Goal: Task Accomplishment & Management: Manage account settings

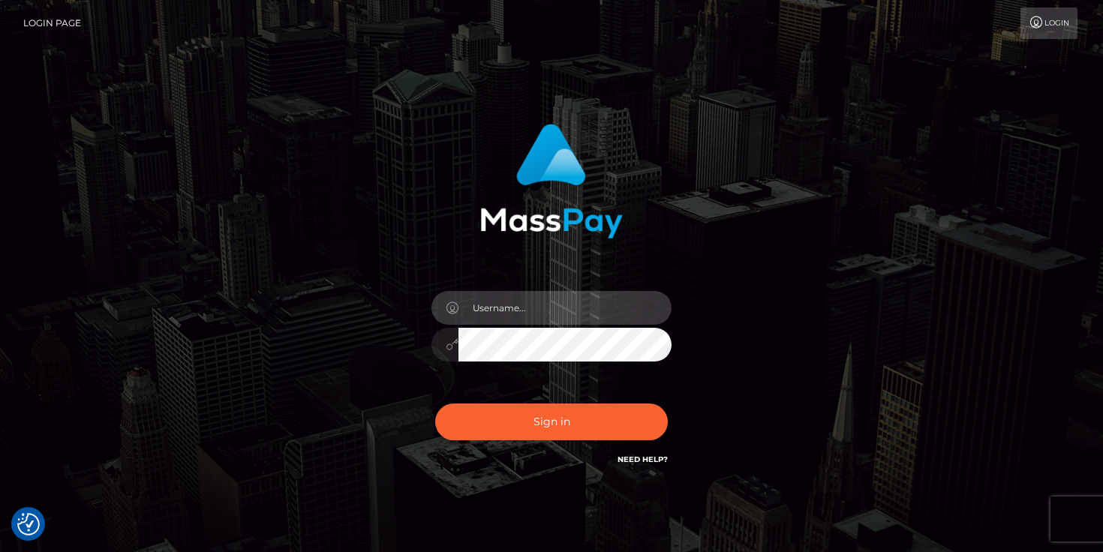
click at [537, 311] on input "text" at bounding box center [564, 308] width 213 height 34
type input "[PERSON_NAME][EMAIL_ADDRESS][DOMAIN_NAME]"
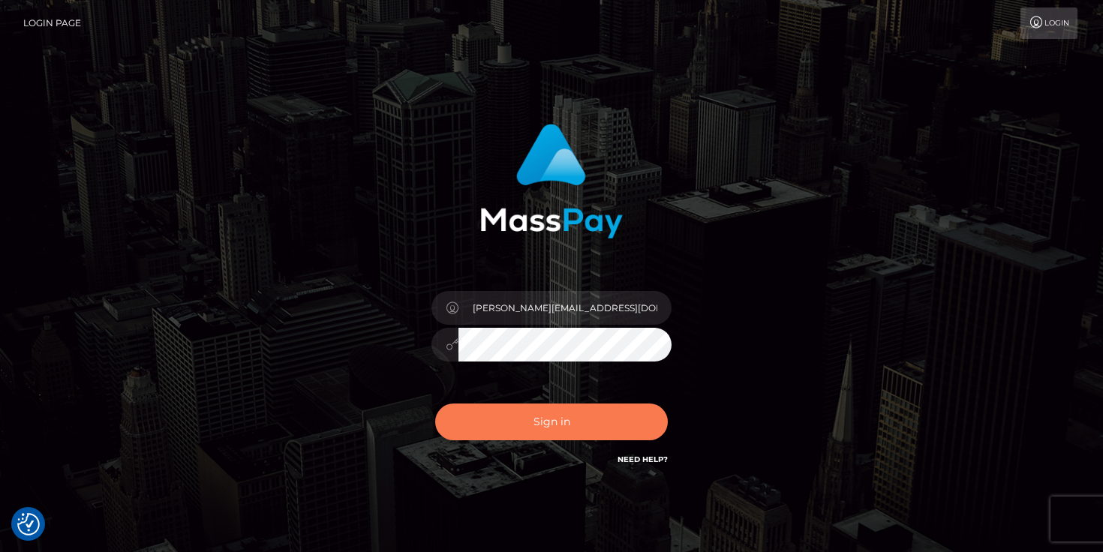
click at [555, 425] on button "Sign in" at bounding box center [551, 422] width 233 height 37
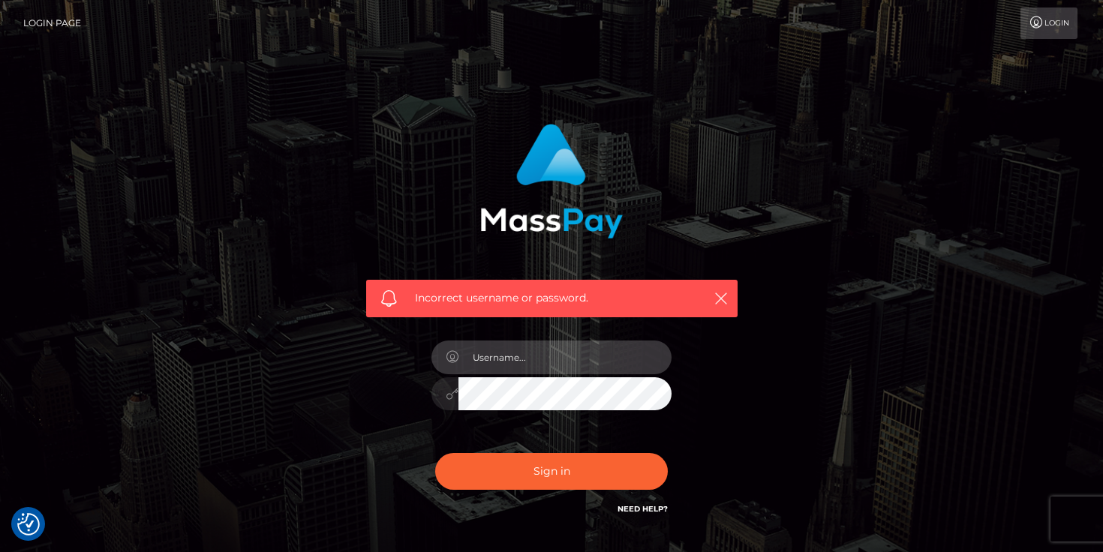
click at [568, 362] on input "text" at bounding box center [564, 358] width 213 height 34
type input "sabine_winklhofer@gmx.net"
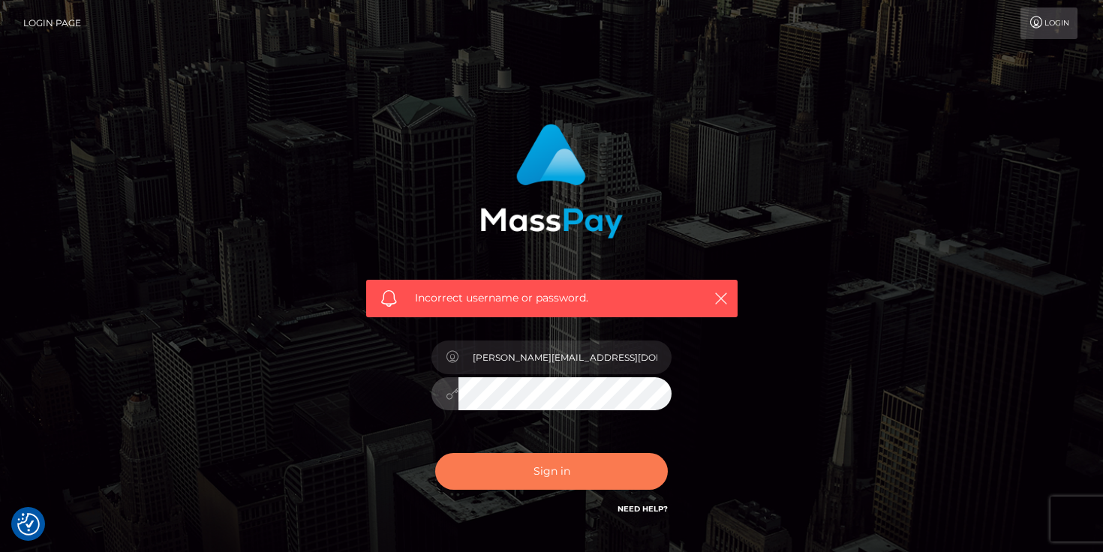
click at [503, 470] on button "Sign in" at bounding box center [551, 471] width 233 height 37
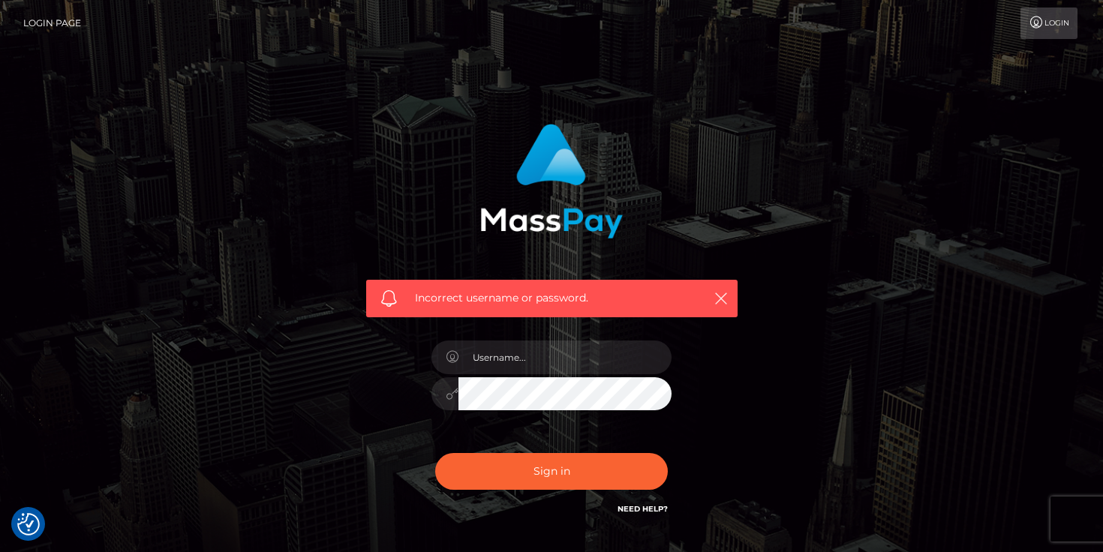
click at [647, 507] on link "Need Help?" at bounding box center [642, 509] width 50 height 10
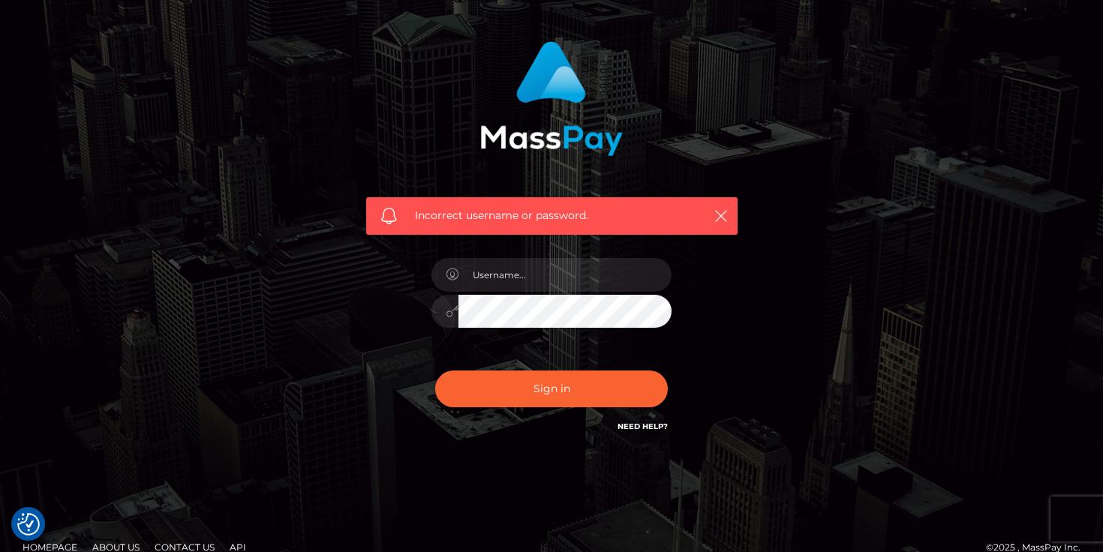
scroll to position [104, 0]
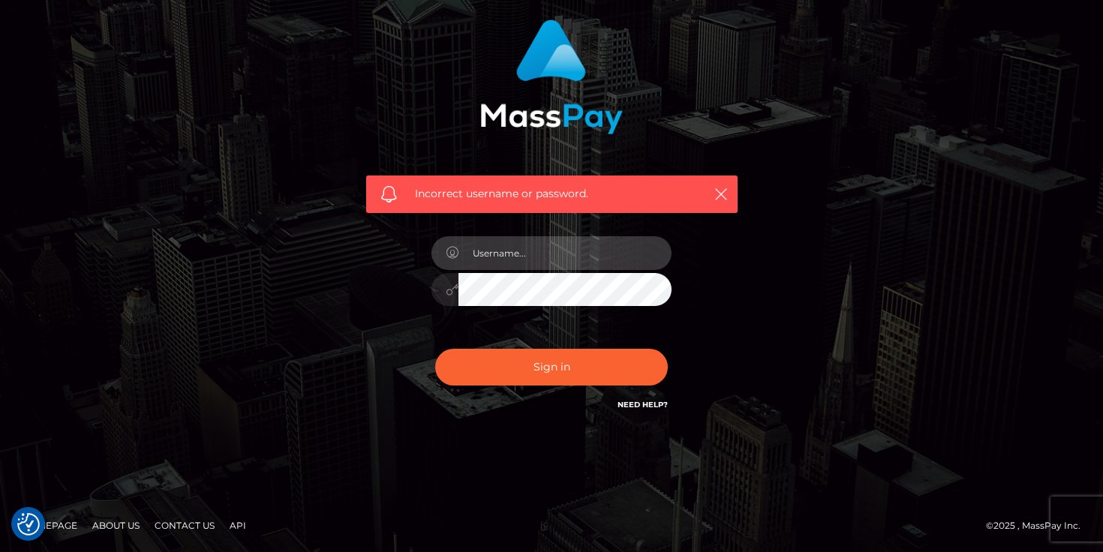
click at [537, 254] on input "text" at bounding box center [564, 253] width 213 height 34
type input "[PERSON_NAME][EMAIL_ADDRESS][DOMAIN_NAME]"
click at [737, 251] on div "Incorrect username or password. sabine_winklhofer@gmx.net" at bounding box center [552, 216] width 394 height 416
click at [644, 405] on link "Need Help?" at bounding box center [642, 405] width 50 height 10
click at [637, 406] on link "Need Help?" at bounding box center [642, 405] width 50 height 10
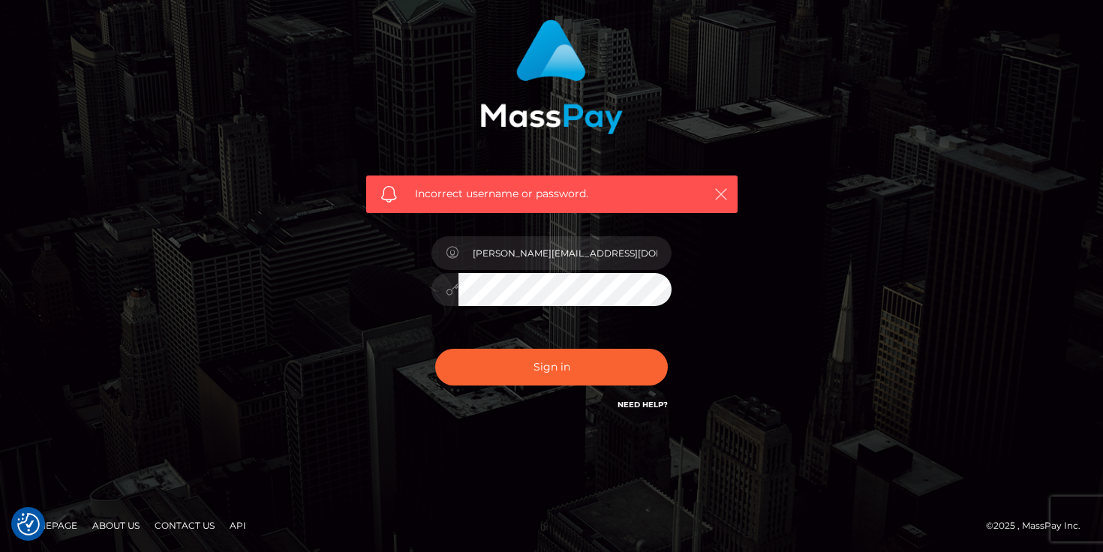
click at [720, 194] on icon "button" at bounding box center [720, 194] width 15 height 15
click at [719, 194] on icon "button" at bounding box center [720, 194] width 15 height 15
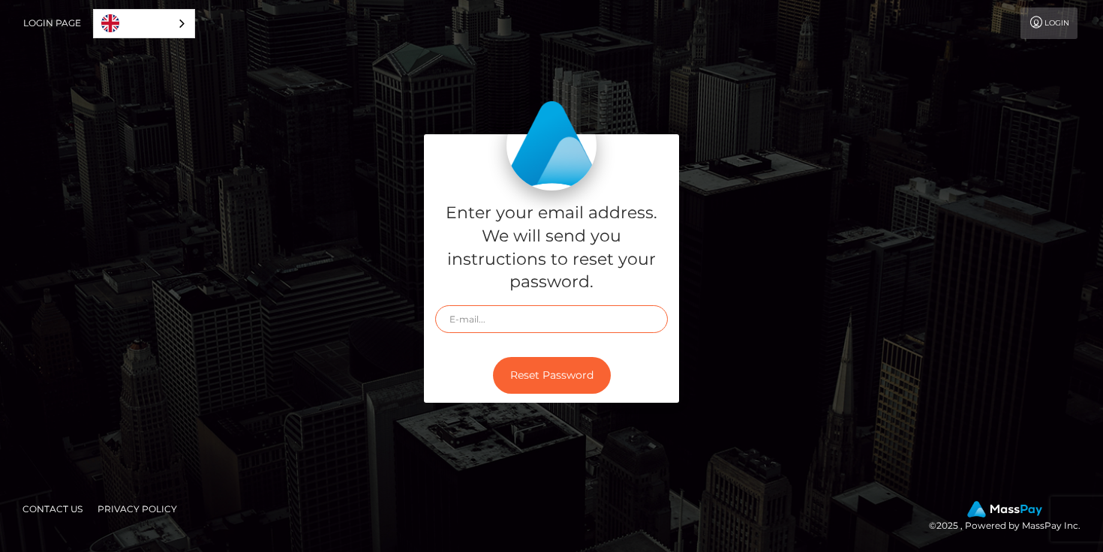
click at [482, 323] on input "text" at bounding box center [551, 319] width 233 height 28
type input "[PERSON_NAME][EMAIL_ADDRESS][DOMAIN_NAME]"
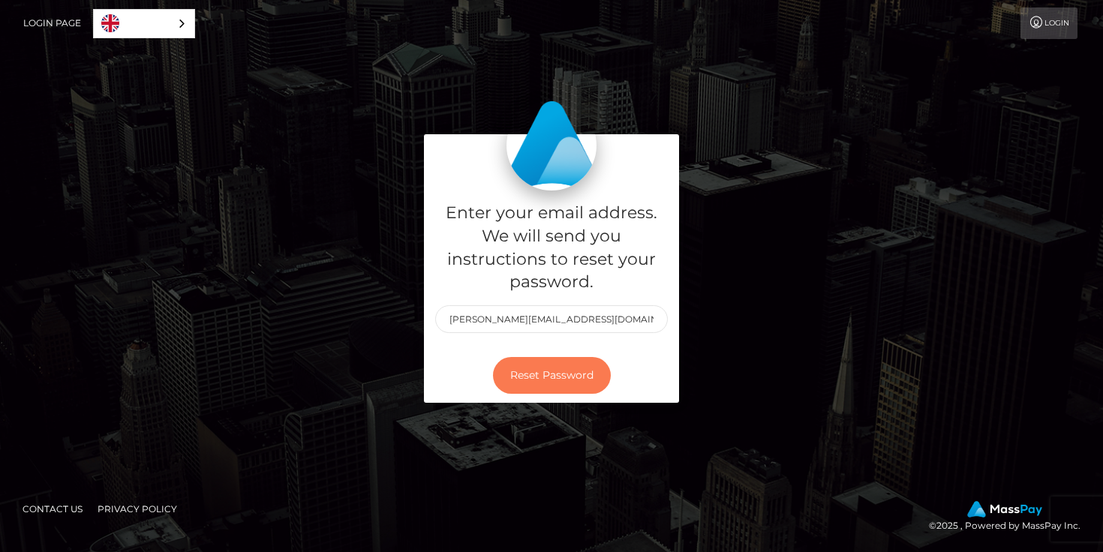
click at [557, 378] on button "Reset Password" at bounding box center [552, 375] width 118 height 37
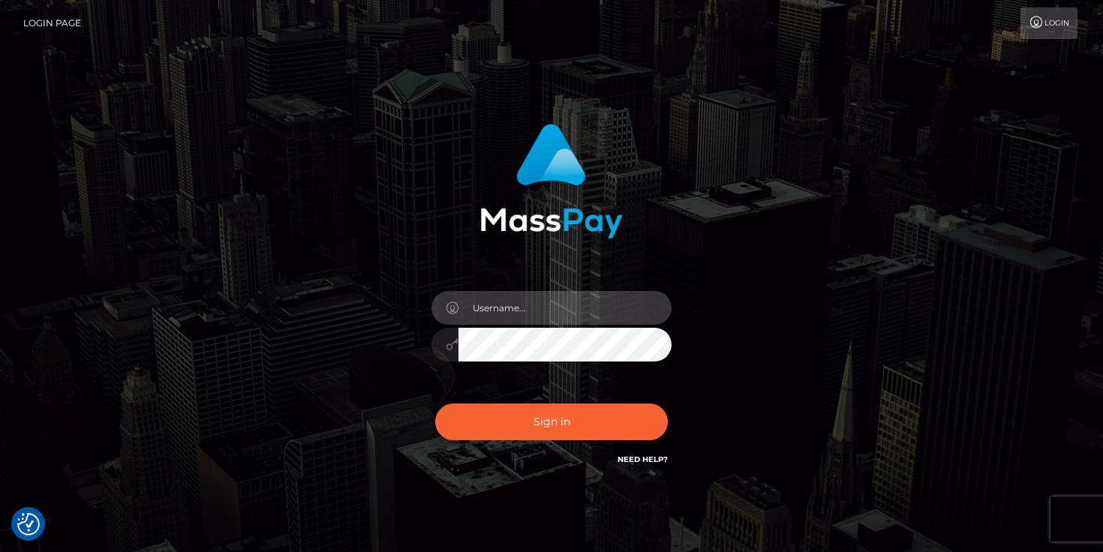
click at [532, 311] on input "text" at bounding box center [564, 308] width 213 height 34
type input "sabine_winklhofer@gmx.net"
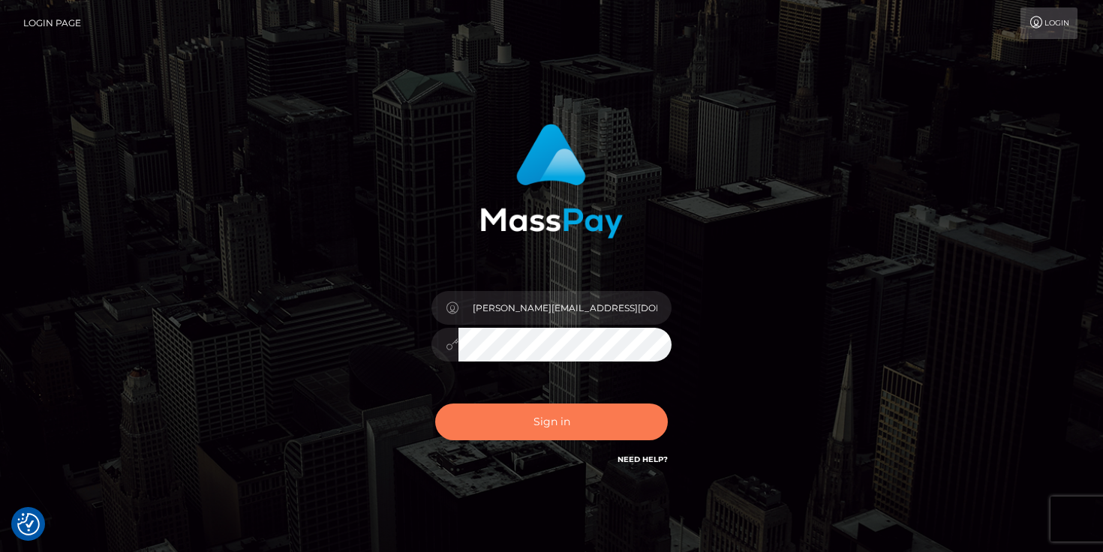
click at [509, 422] on button "Sign in" at bounding box center [551, 422] width 233 height 37
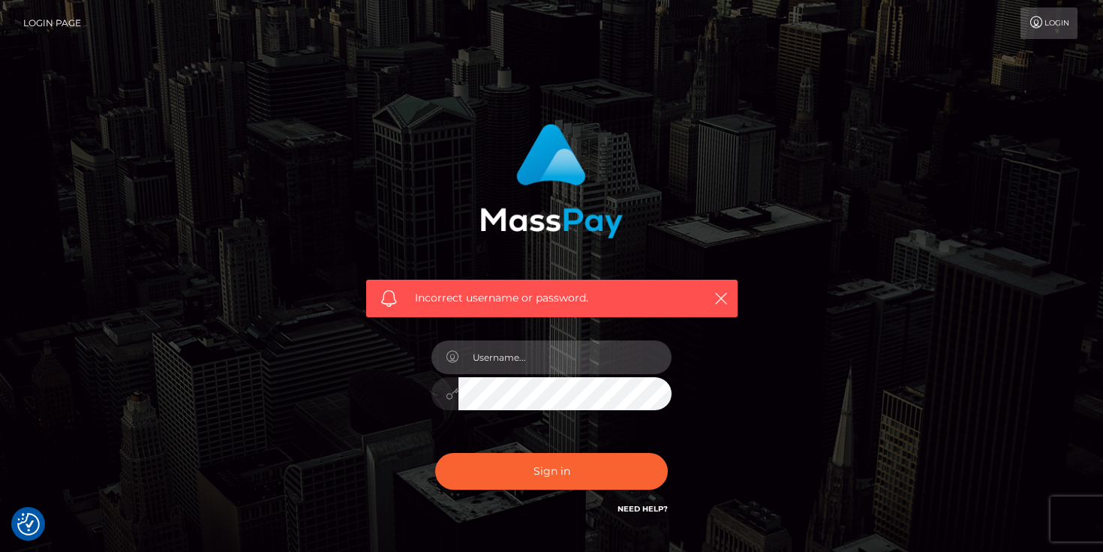
click at [538, 366] on input "text" at bounding box center [564, 358] width 213 height 34
type input "sabine_winklhofer@gmx.net"
click at [484, 430] on div "sabine_winklhofer@gmx.net" at bounding box center [551, 386] width 263 height 115
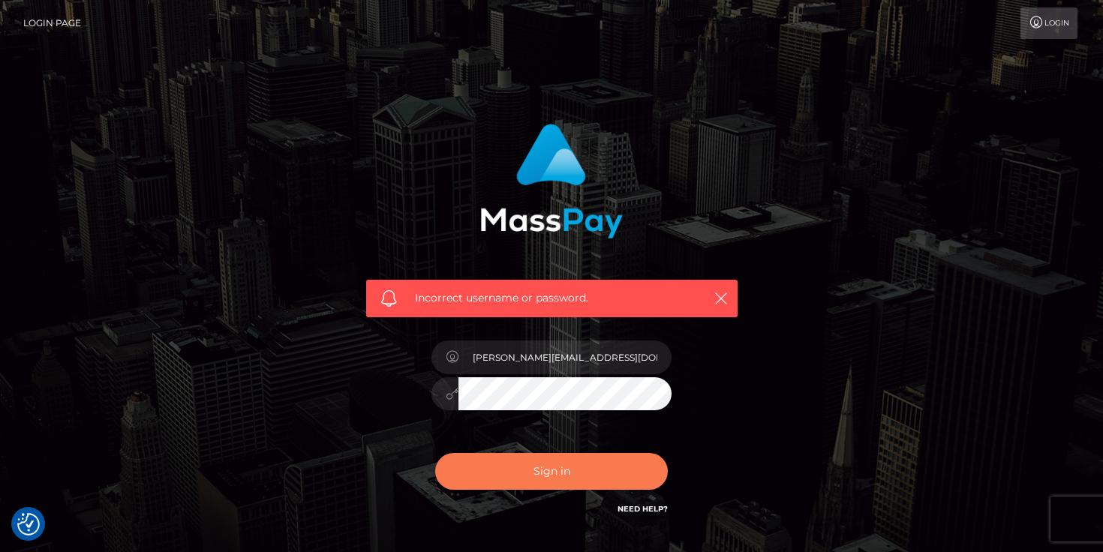
click at [553, 472] on button "Sign in" at bounding box center [551, 471] width 233 height 37
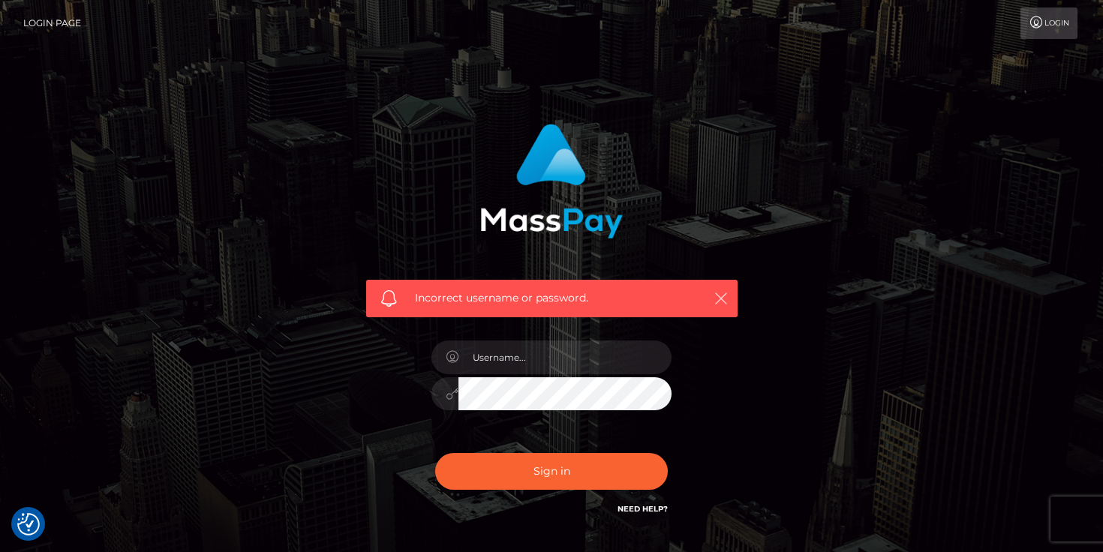
click at [715, 297] on icon "button" at bounding box center [720, 298] width 15 height 15
click at [722, 297] on icon "button" at bounding box center [720, 298] width 15 height 15
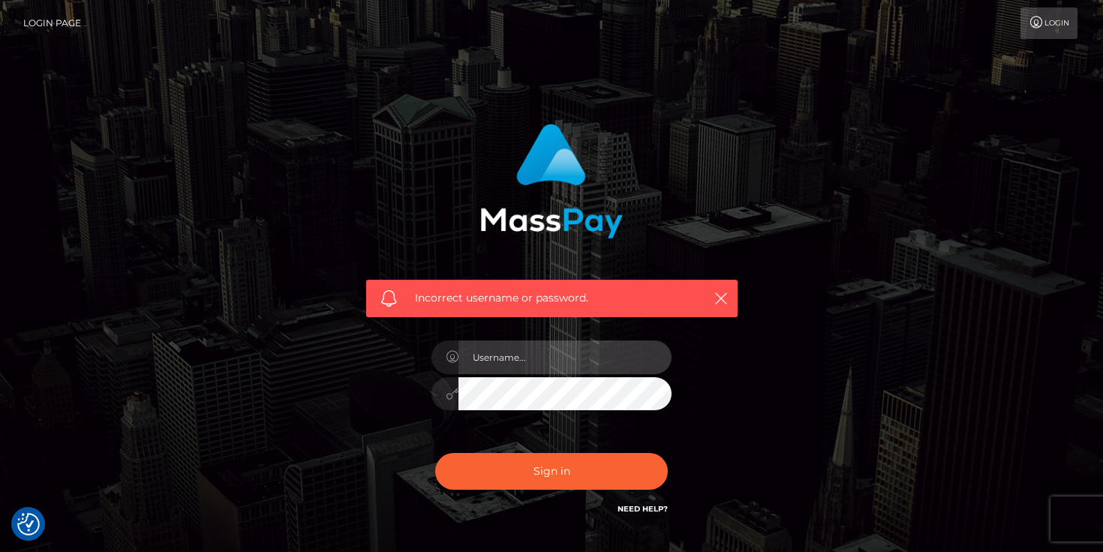
click at [571, 359] on input "text" at bounding box center [564, 358] width 213 height 34
type input "sabine_winklhofer@gmx.net"
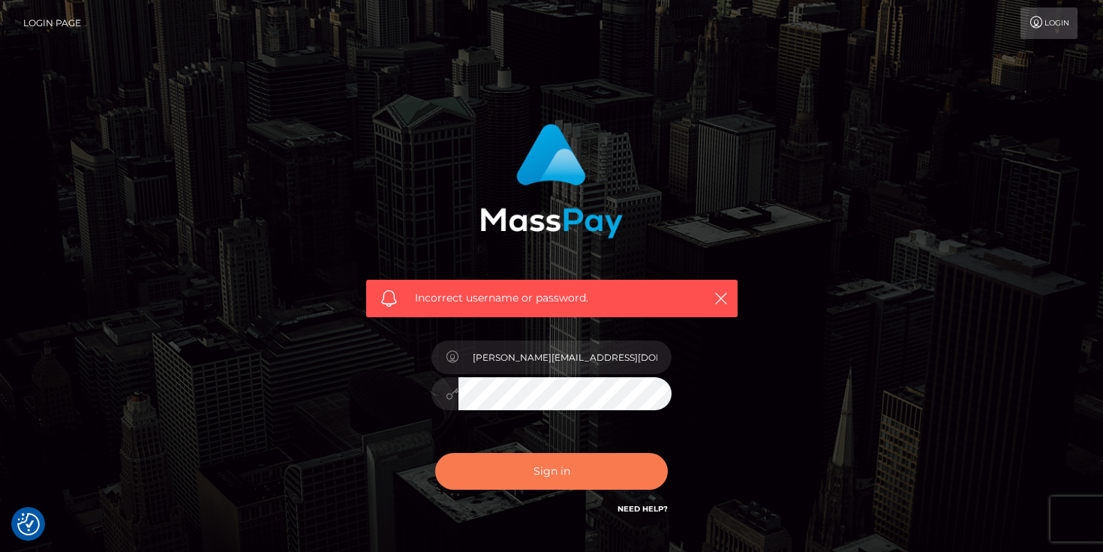
click at [520, 474] on button "Sign in" at bounding box center [551, 471] width 233 height 37
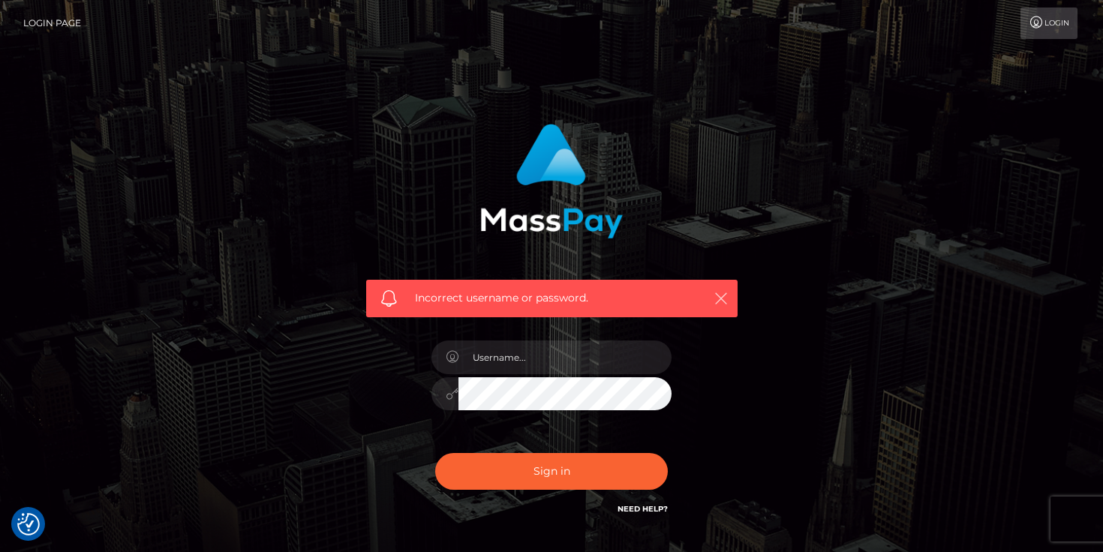
click at [722, 296] on icon "button" at bounding box center [720, 298] width 15 height 15
